Goal: Task Accomplishment & Management: Manage account settings

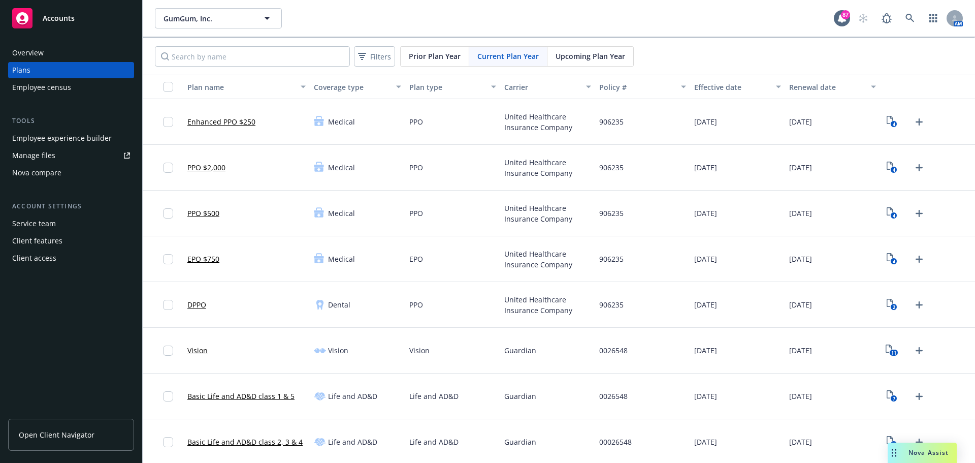
click at [187, 11] on button "GumGum, Inc." at bounding box center [218, 18] width 127 height 20
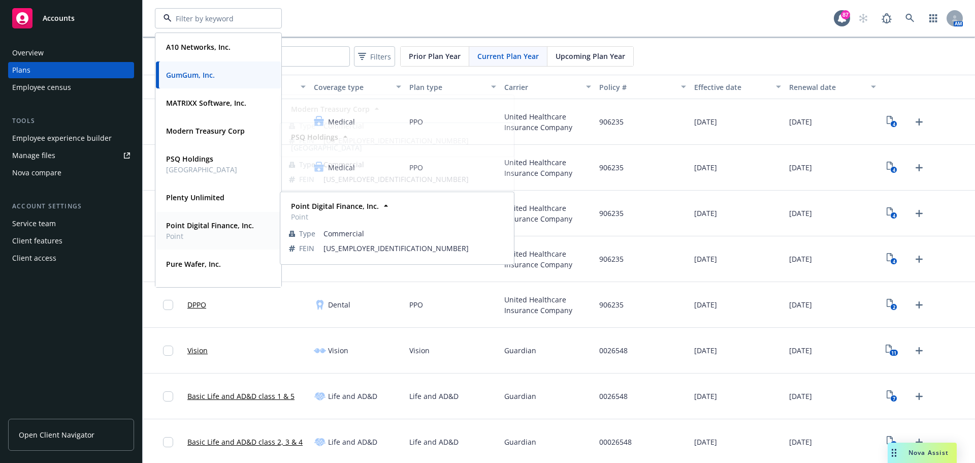
click at [196, 225] on strong "Point Digital Finance, Inc." at bounding box center [210, 225] width 88 height 10
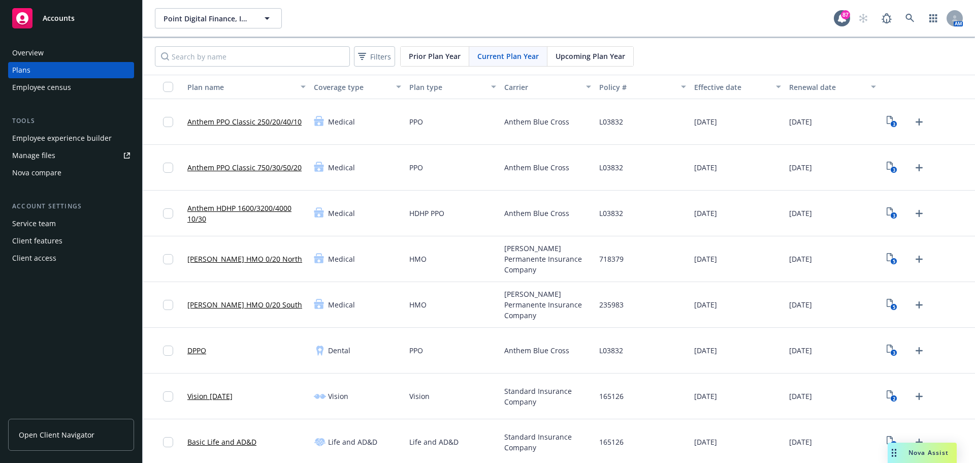
click at [101, 139] on div "Employee experience builder" at bounding box center [62, 138] width 100 height 16
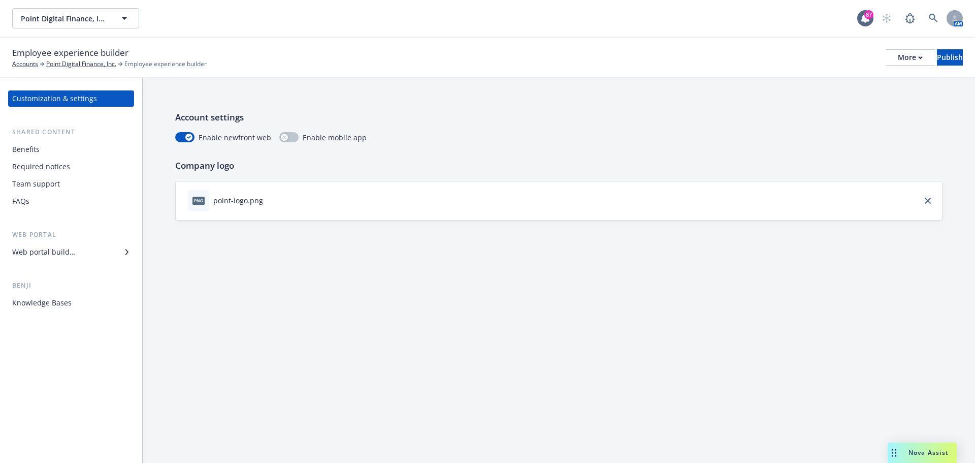
click at [88, 250] on div "Web portal builder" at bounding box center [71, 252] width 118 height 16
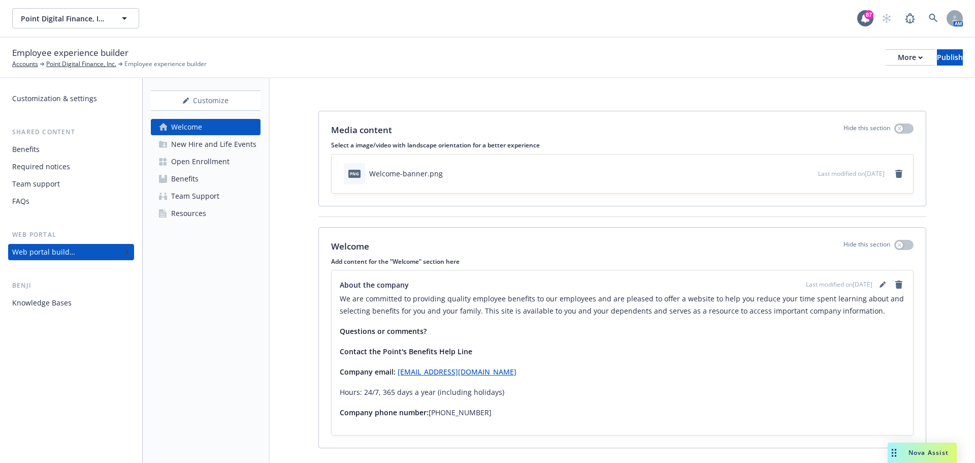
click at [193, 162] on div "Open Enrollment" at bounding box center [200, 161] width 58 height 16
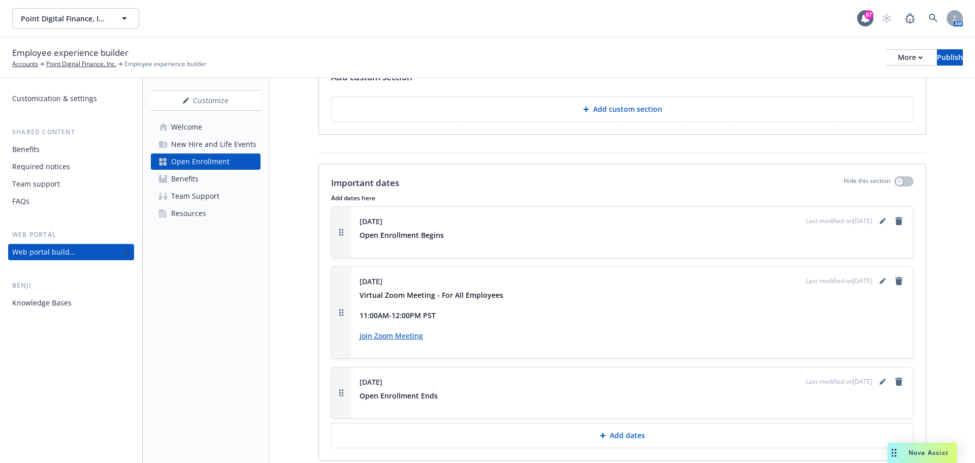
scroll to position [1168, 0]
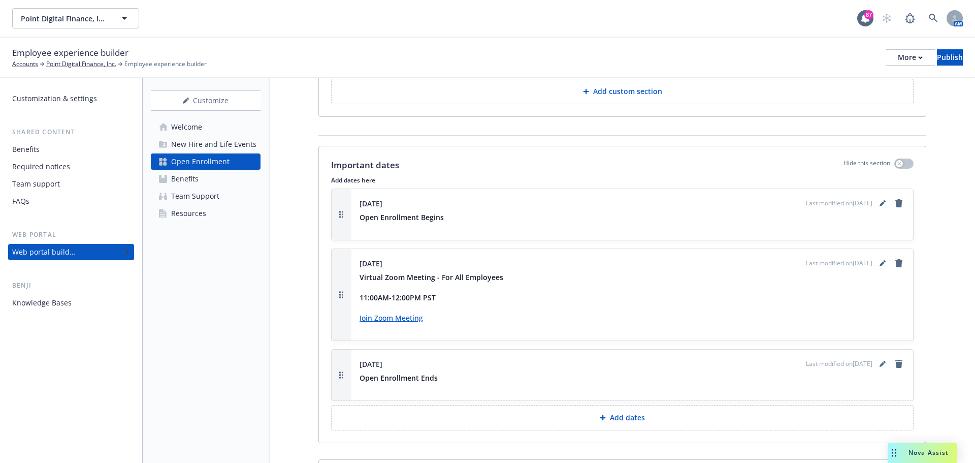
click at [635, 412] on p "Add dates" at bounding box center [627, 417] width 35 height 10
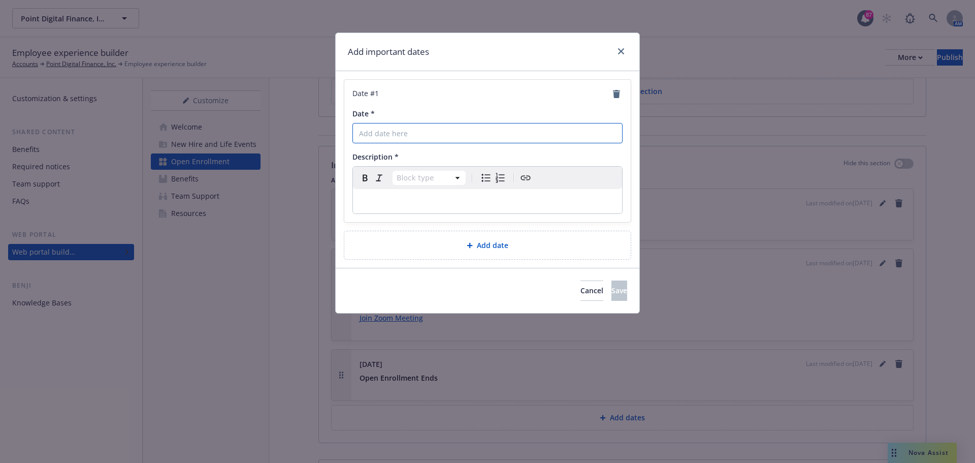
click at [375, 131] on input "Date *" at bounding box center [487, 133] width 270 height 20
type input "[DATE]"
click at [373, 200] on p "editable markdown" at bounding box center [487, 201] width 257 height 12
click at [488, 200] on span ""Open Enrollment Office Hours" on 10/7 from 11am-12pm" at bounding box center [462, 201] width 206 height 8
click at [616, 292] on button "Save" at bounding box center [619, 290] width 16 height 20
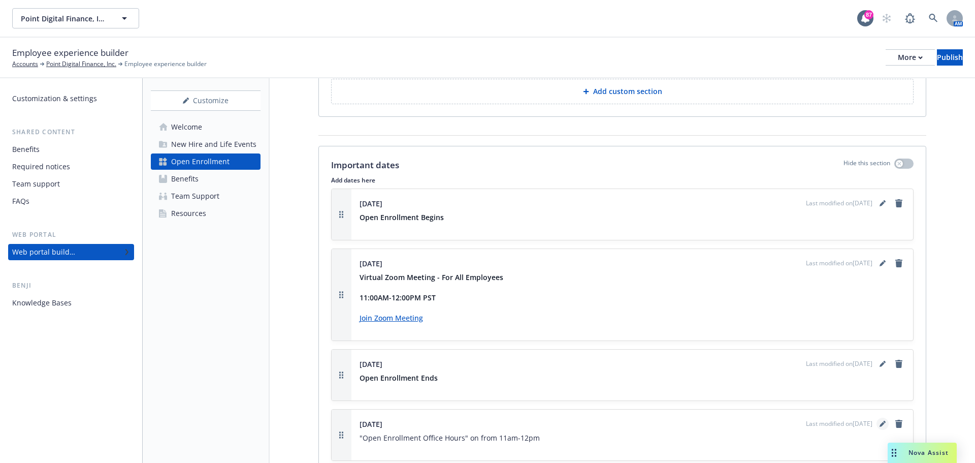
click at [879, 420] on icon "editPencil" at bounding box center [882, 423] width 6 height 6
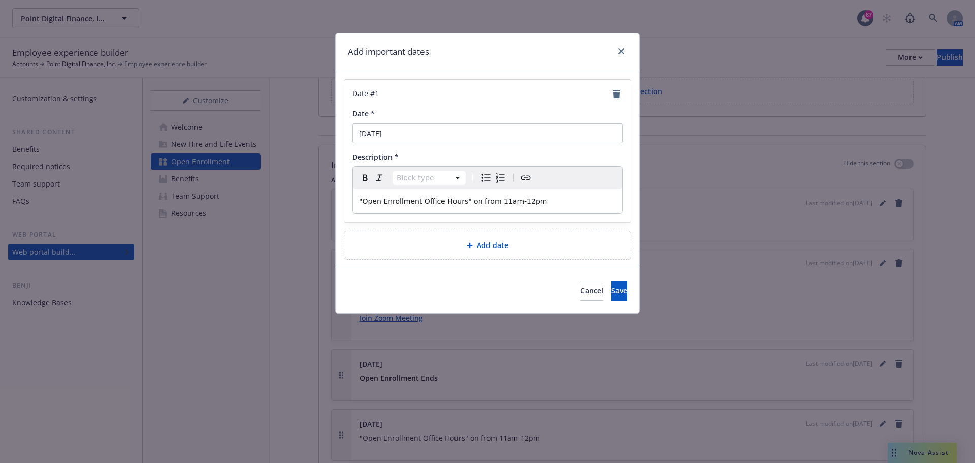
click at [472, 203] on span ""Open Enrollment Office Hours" on from 11am-12pm" at bounding box center [453, 201] width 188 height 8
click at [611, 295] on button "Save" at bounding box center [619, 290] width 16 height 20
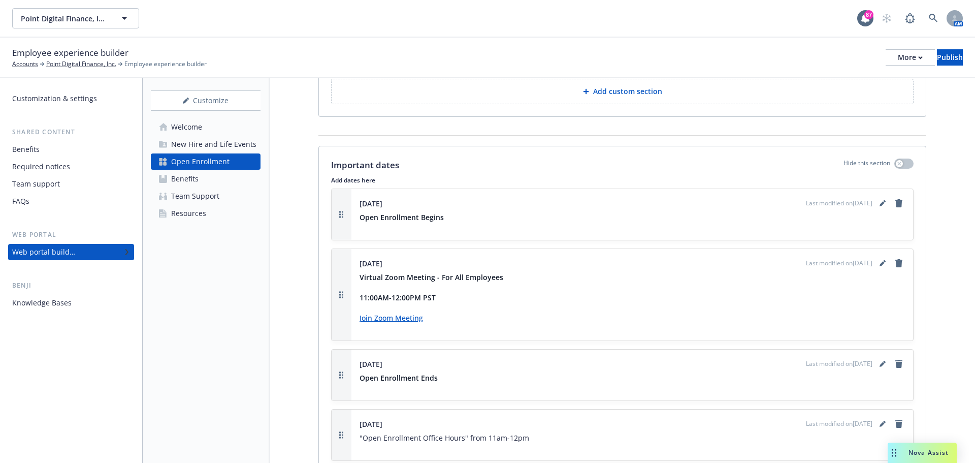
drag, startPoint x: 184, startPoint y: 213, endPoint x: 208, endPoint y: 232, distance: 29.7
click at [184, 213] on div "Resources" at bounding box center [188, 213] width 35 height 16
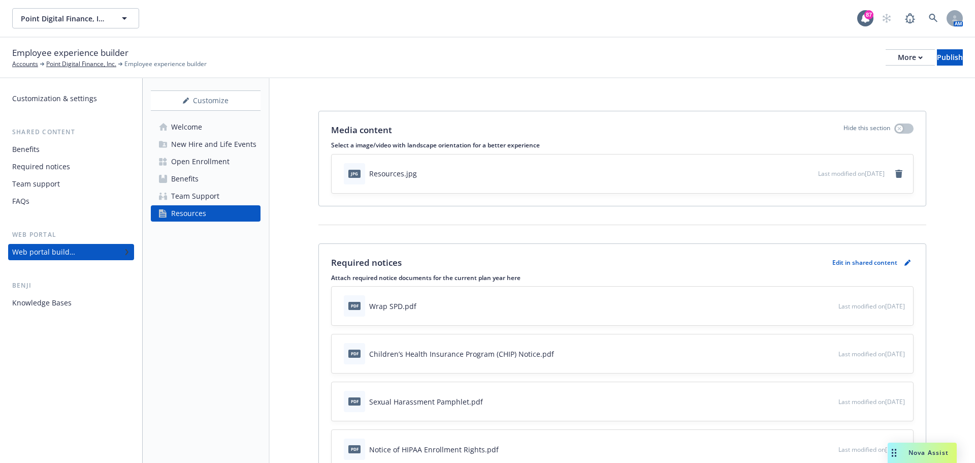
click at [824, 304] on icon "preview file" at bounding box center [828, 305] width 9 height 7
click at [824, 305] on icon "preview file" at bounding box center [828, 305] width 9 height 7
click at [794, 306] on icon "button" at bounding box center [797, 306] width 6 height 6
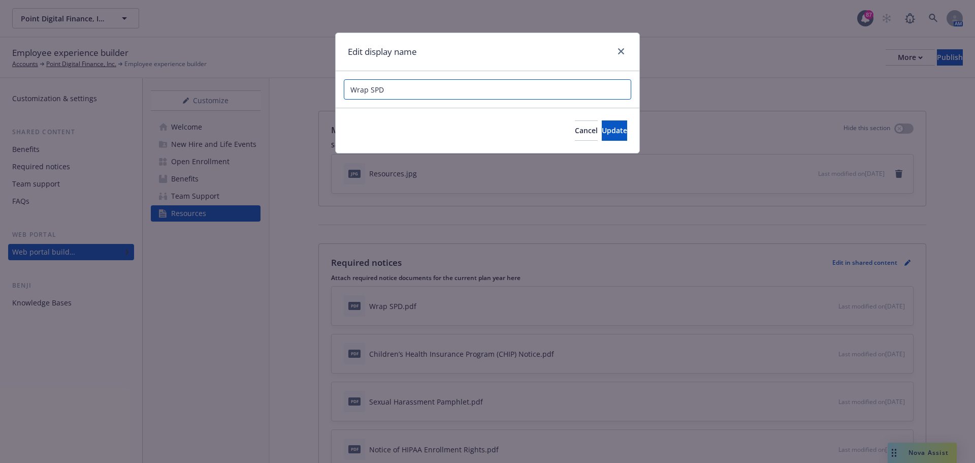
drag, startPoint x: 393, startPoint y: 89, endPoint x: 318, endPoint y: 89, distance: 74.1
click at [318, 89] on div "Edit display name Wrap SPD Cancel Update" at bounding box center [487, 231] width 975 height 463
type input "S"
type input "Summary Annual Report"
click at [602, 123] on button "Update" at bounding box center [614, 130] width 25 height 20
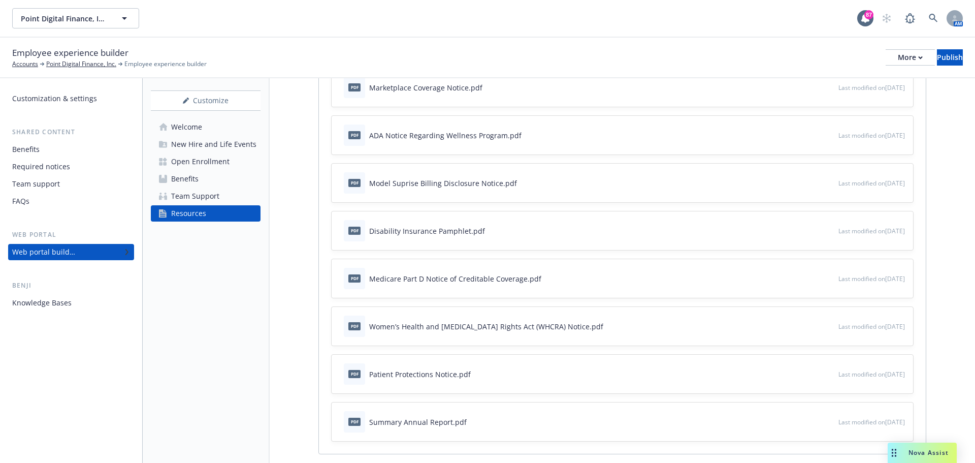
scroll to position [508, 0]
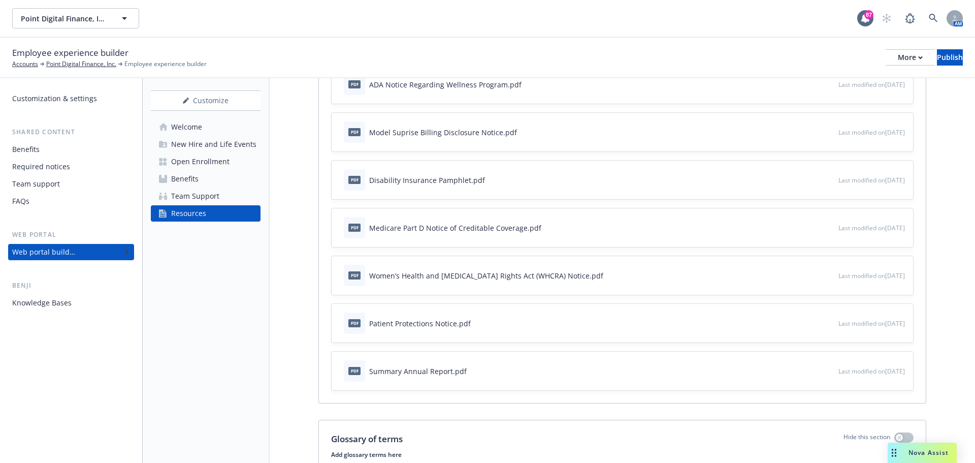
click at [824, 373] on icon "preview file" at bounding box center [828, 370] width 9 height 7
click at [794, 370] on icon "button" at bounding box center [796, 371] width 5 height 5
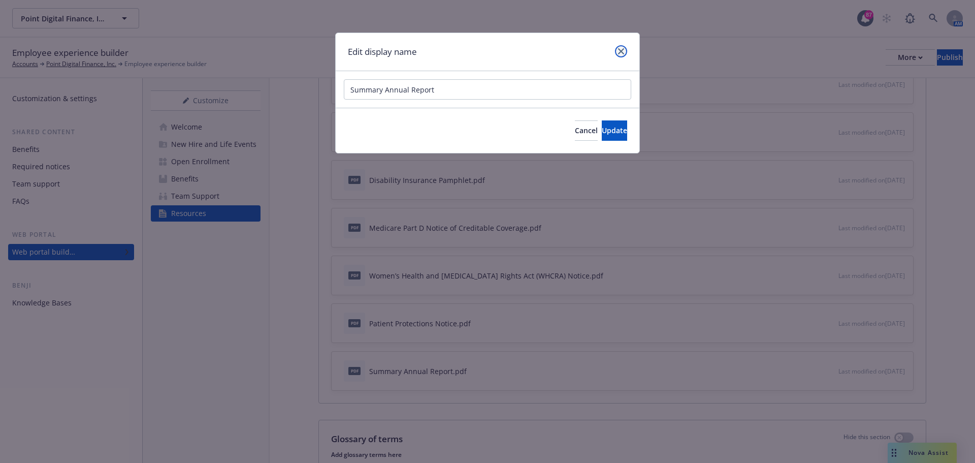
click at [619, 51] on icon "close" at bounding box center [621, 51] width 6 height 6
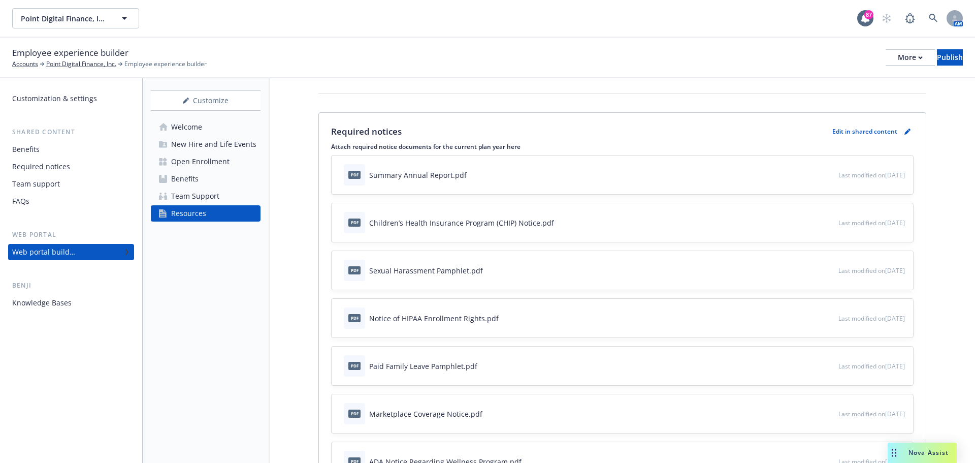
scroll to position [106, 0]
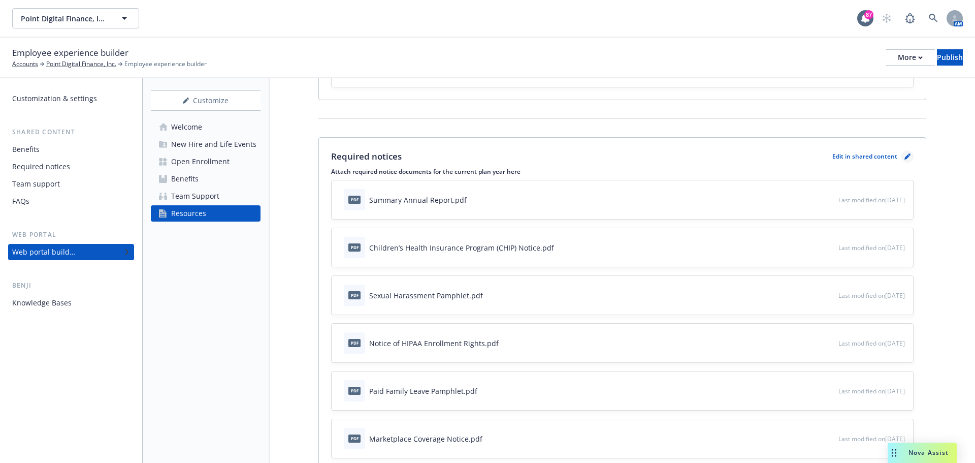
click at [904, 156] on icon "pencil" at bounding box center [907, 156] width 6 height 6
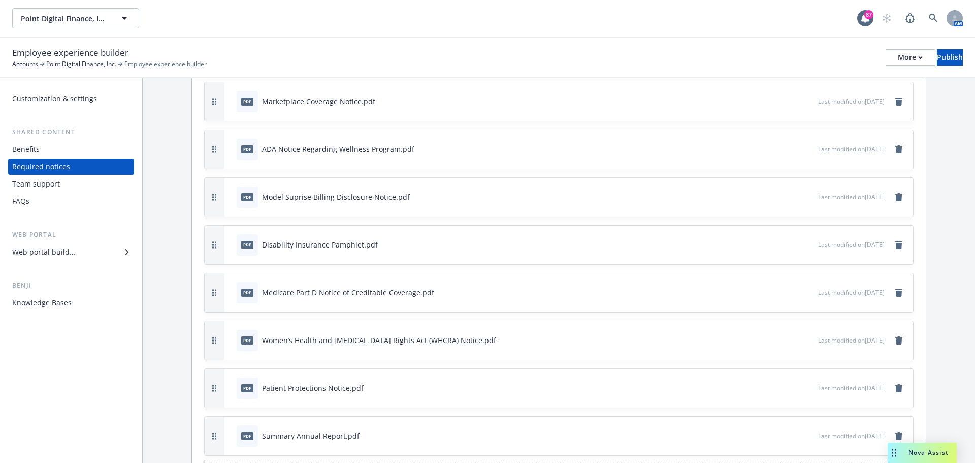
scroll to position [382, 0]
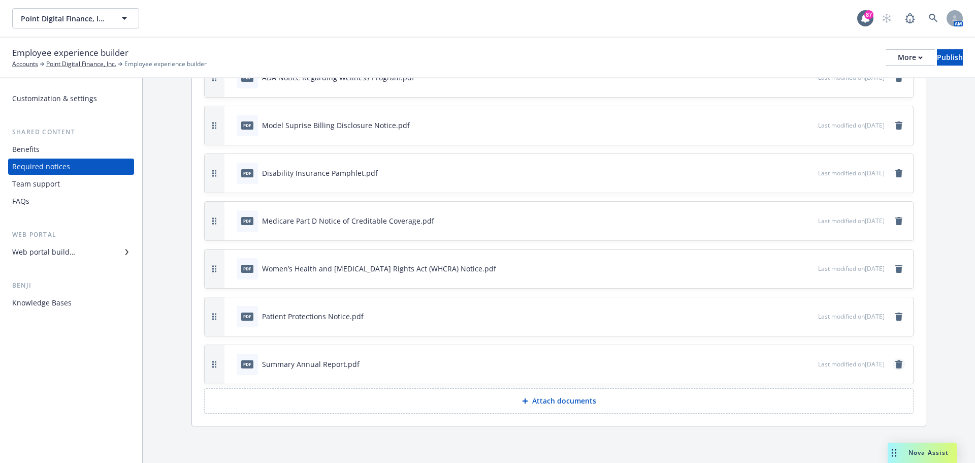
click at [895, 363] on icon "remove" at bounding box center [898, 364] width 7 height 8
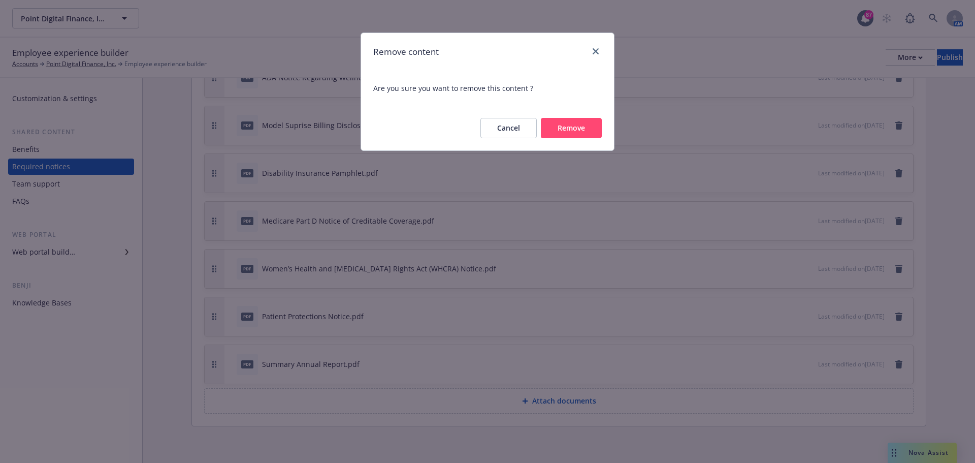
click at [576, 125] on button "Remove" at bounding box center [571, 128] width 61 height 20
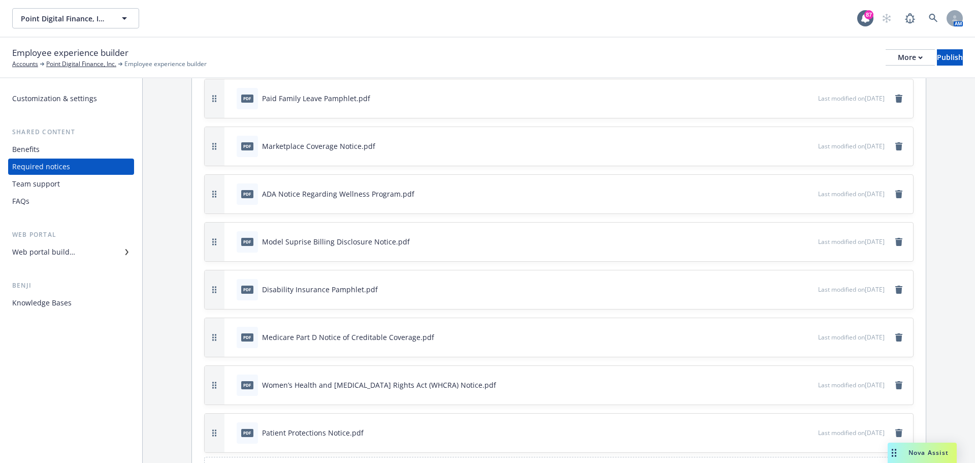
scroll to position [335, 0]
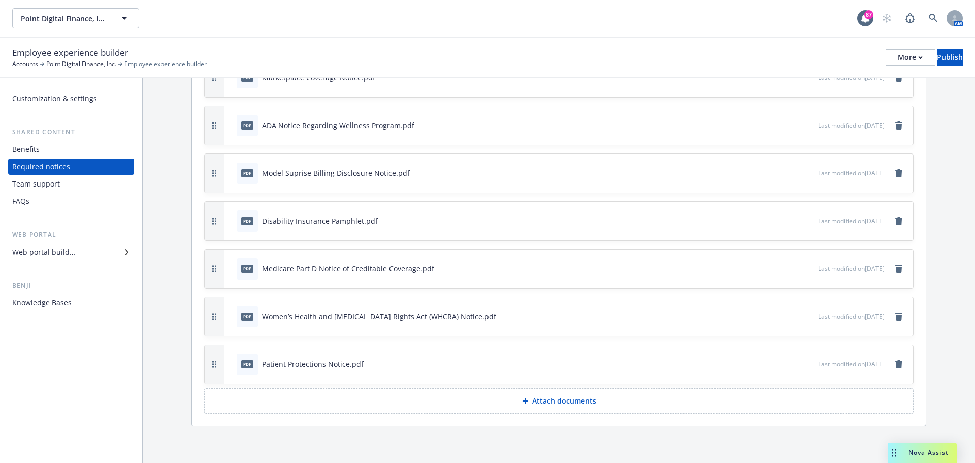
click at [602, 405] on button "Attach documents" at bounding box center [558, 400] width 709 height 25
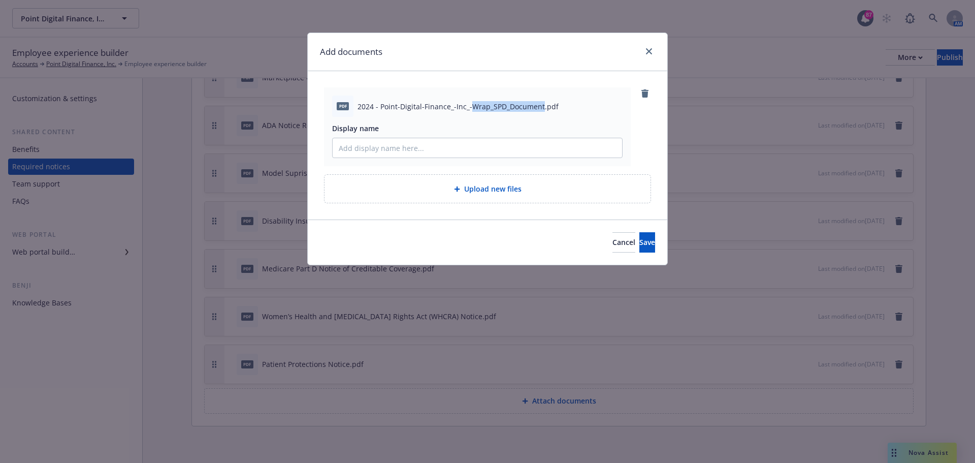
drag, startPoint x: 470, startPoint y: 107, endPoint x: 540, endPoint y: 102, distance: 70.3
click at [540, 102] on span "2024 - Point-Digital-Finance_-Inc_-Wrap_SPD_Document.pdf" at bounding box center [457, 106] width 201 height 11
copy span "Wrap_SPD_Document"
click at [508, 145] on input "Display name" at bounding box center [477, 147] width 289 height 19
paste input "Wrap_SPD_Document"
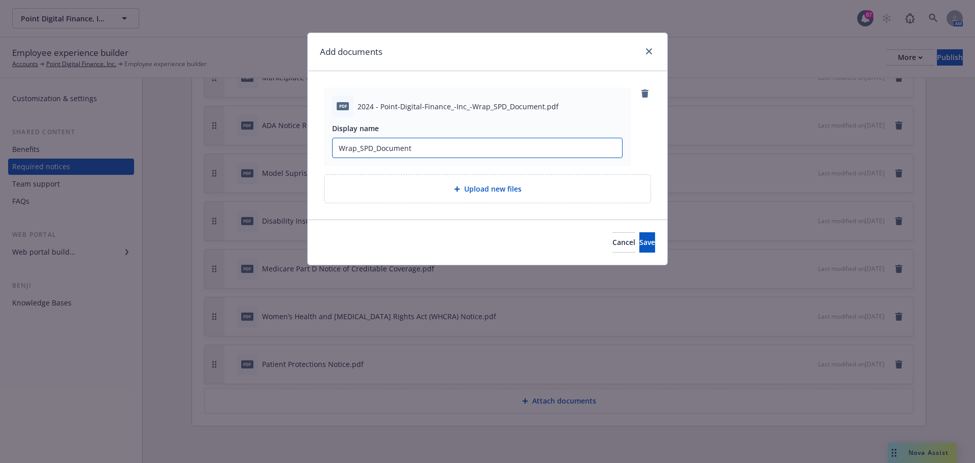
click at [359, 148] on input "Wrap_SPD_Document" at bounding box center [477, 147] width 289 height 19
click at [374, 150] on input "Wrap SPD_Document" at bounding box center [477, 147] width 289 height 19
type input "Wrap SPD Document"
click at [639, 250] on button "Save" at bounding box center [647, 242] width 16 height 20
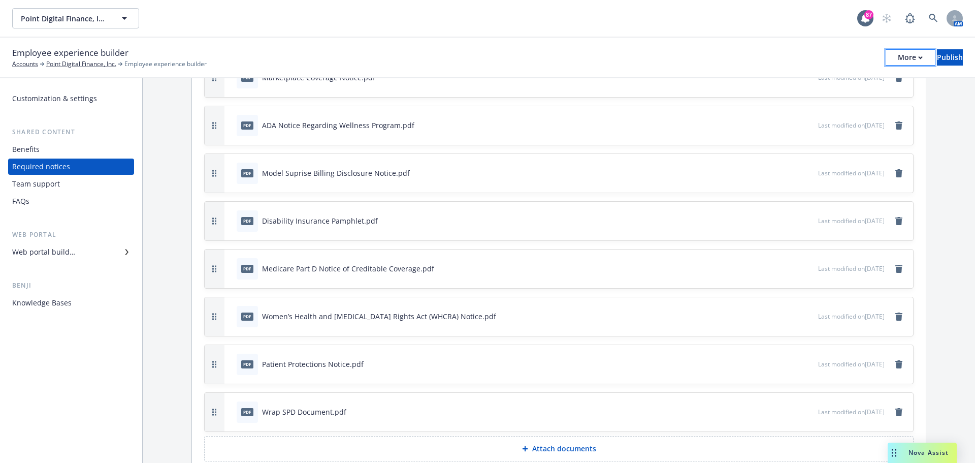
click at [918, 56] on icon "button" at bounding box center [920, 58] width 5 height 4
click at [826, 98] on link "Copy portal link" at bounding box center [826, 100] width 150 height 20
